Goal: Information Seeking & Learning: Learn about a topic

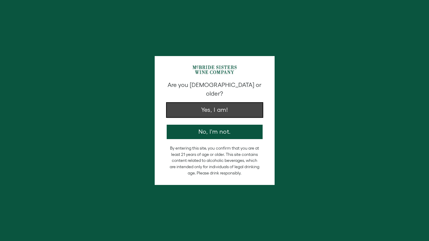
click at [217, 106] on button "Yes, I am!" at bounding box center [215, 110] width 96 height 14
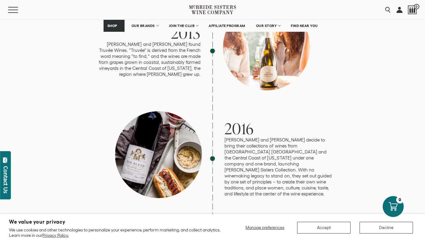
scroll to position [970, 0]
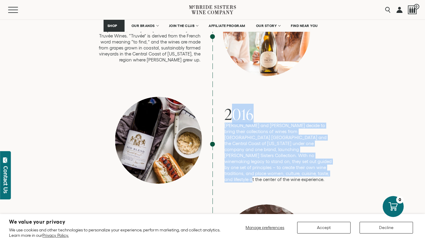
drag, startPoint x: 338, startPoint y: 146, endPoint x: 231, endPoint y: 93, distance: 119.0
click at [221, 92] on div "[PERSON_NAME] 1980 [PERSON_NAME] and her mother [PERSON_NAME]. [PERSON_NAME] 19…" at bounding box center [212, 167] width 277 height 1368
copy div "2016 [PERSON_NAME] and [PERSON_NAME] decide to bring their collections of wines…"
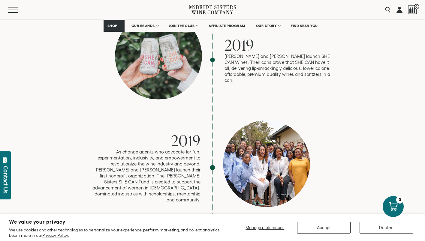
scroll to position [1271, 0]
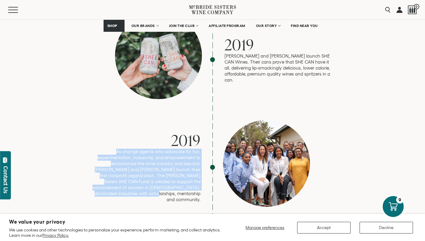
drag, startPoint x: 208, startPoint y: 168, endPoint x: 127, endPoint y: 126, distance: 90.9
click at [118, 125] on div "2019 As change agents who advocate for fun, experimentation, inclusivity, and e…" at bounding box center [212, 167] width 240 height 95
copy p "As change agents who advocate for fun, experimentation, inclusivity, and empowe…"
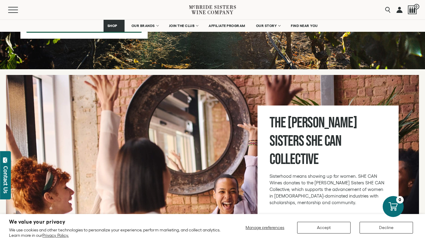
scroll to position [2021, 0]
